Goal: Transaction & Acquisition: Purchase product/service

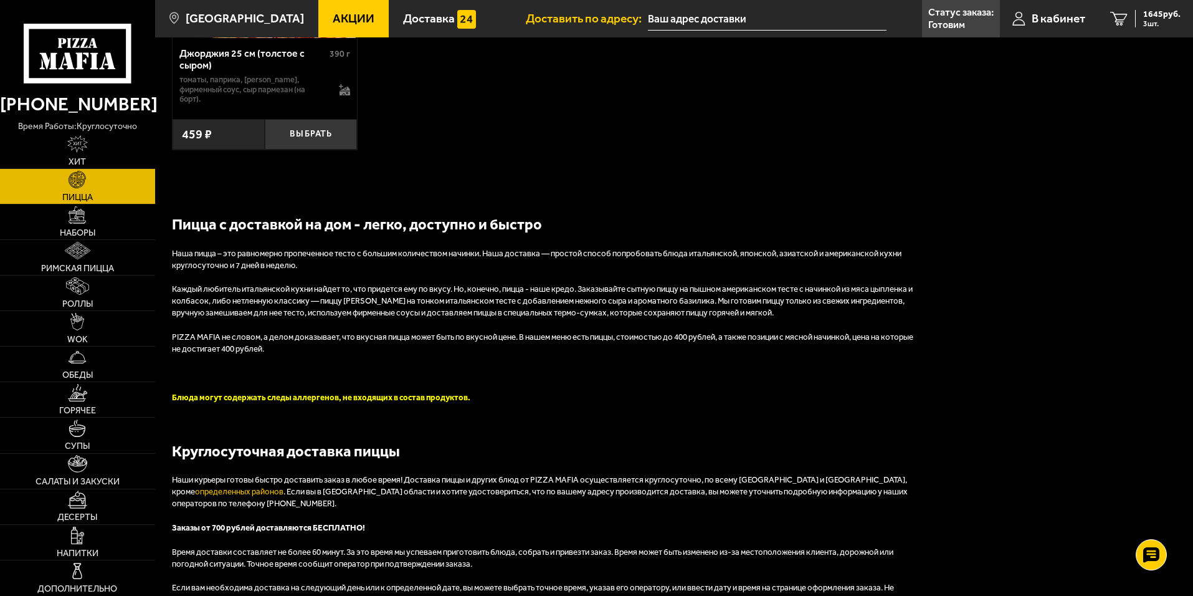
scroll to position [3239, 0]
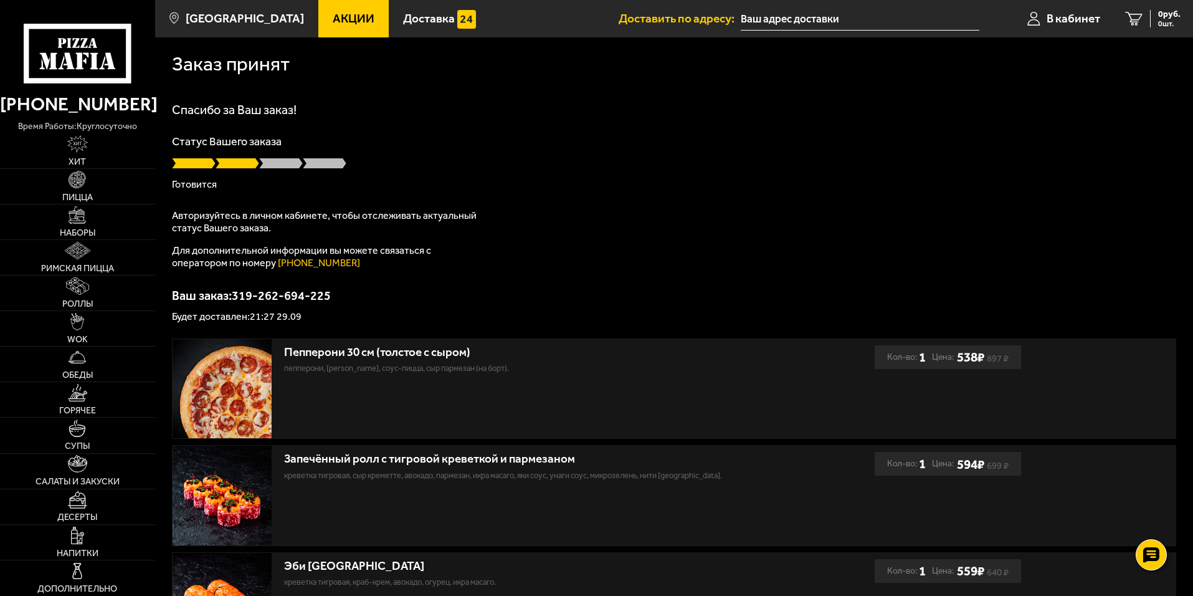
click at [277, 163] on span at bounding box center [281, 163] width 44 height 12
